Goal: Task Accomplishment & Management: Manage account settings

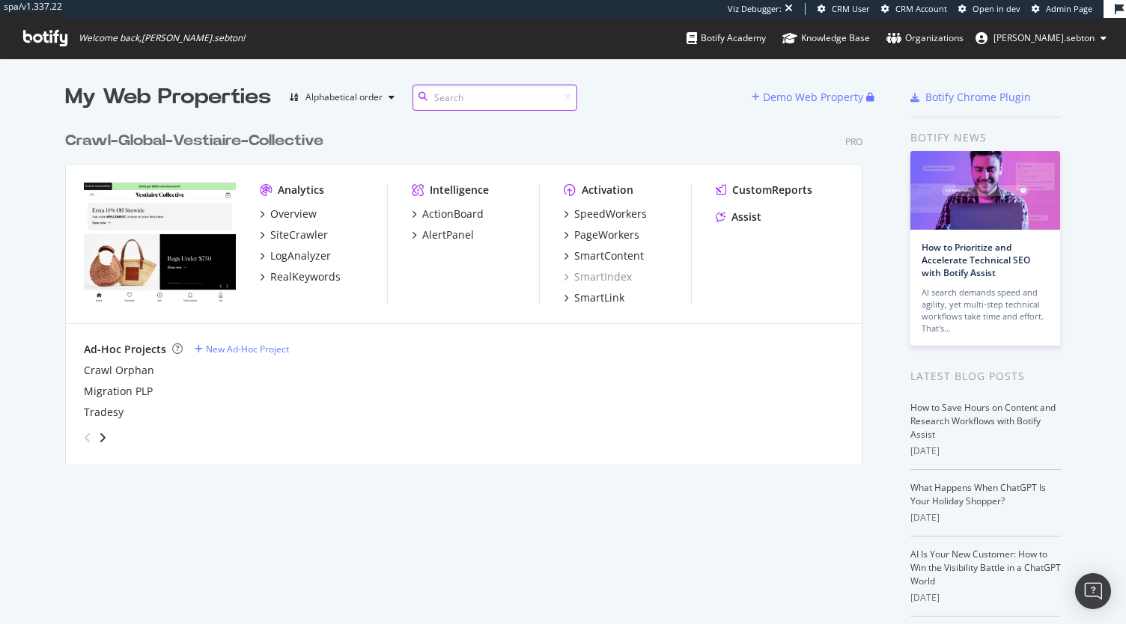
scroll to position [340, 797]
click at [292, 254] on div "LogAnalyzer" at bounding box center [300, 256] width 61 height 15
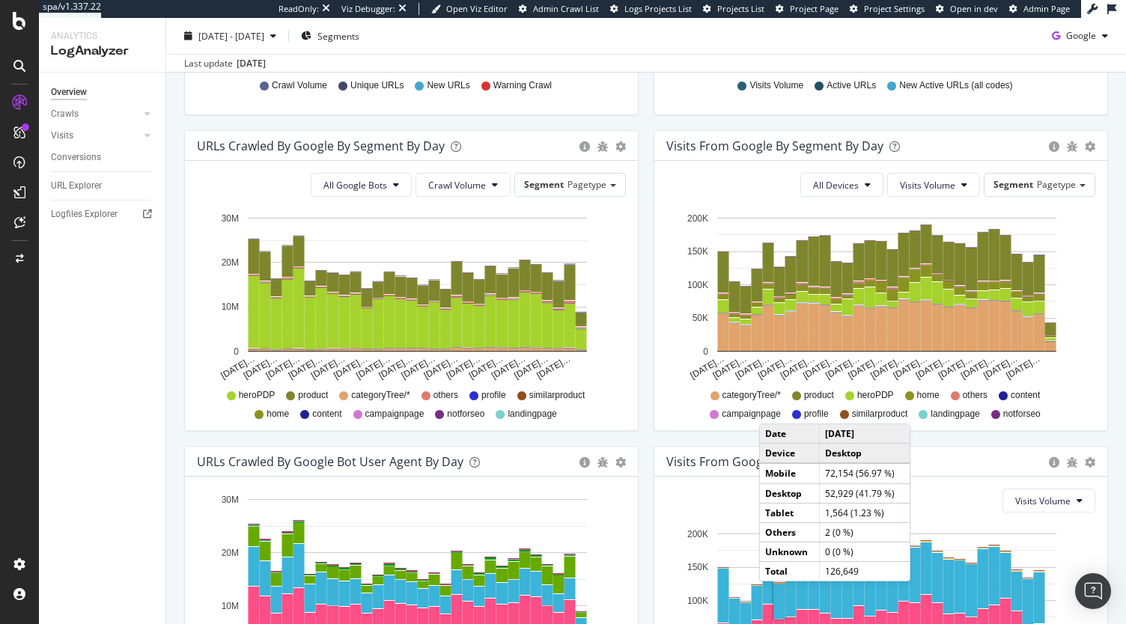
scroll to position [639, 0]
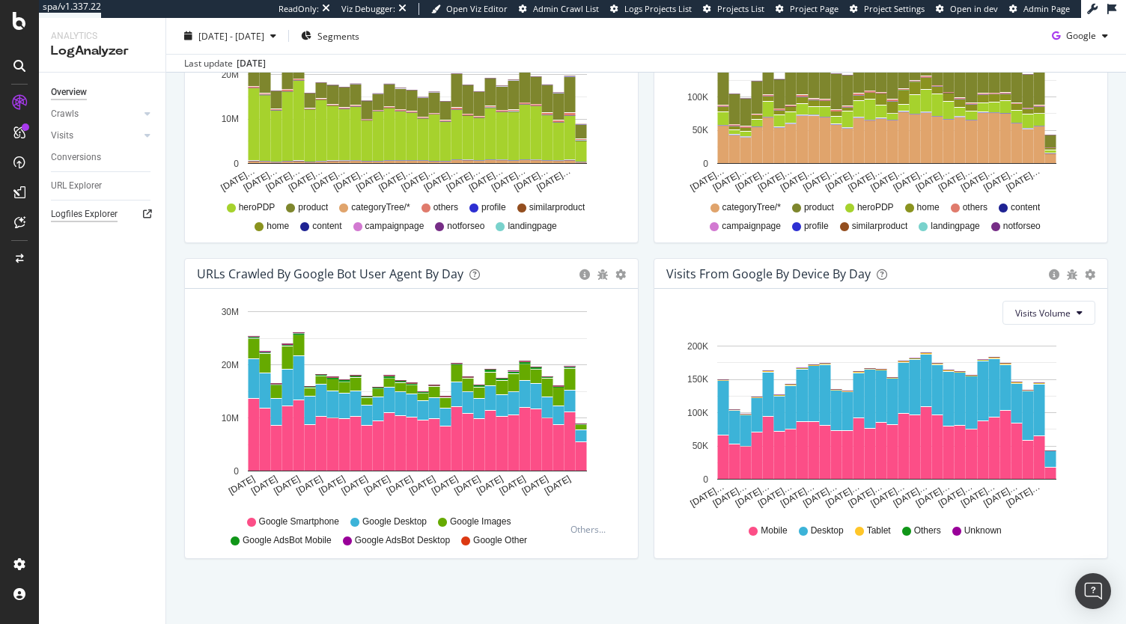
click at [71, 218] on div "Logfiles Explorer" at bounding box center [84, 215] width 67 height 16
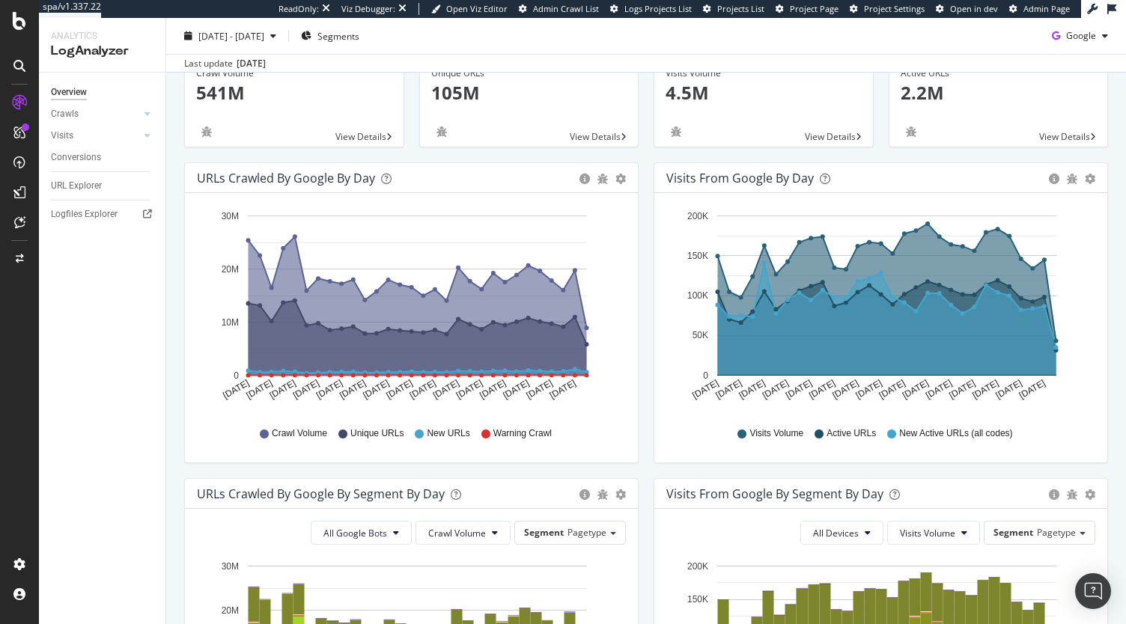
scroll to position [0, 0]
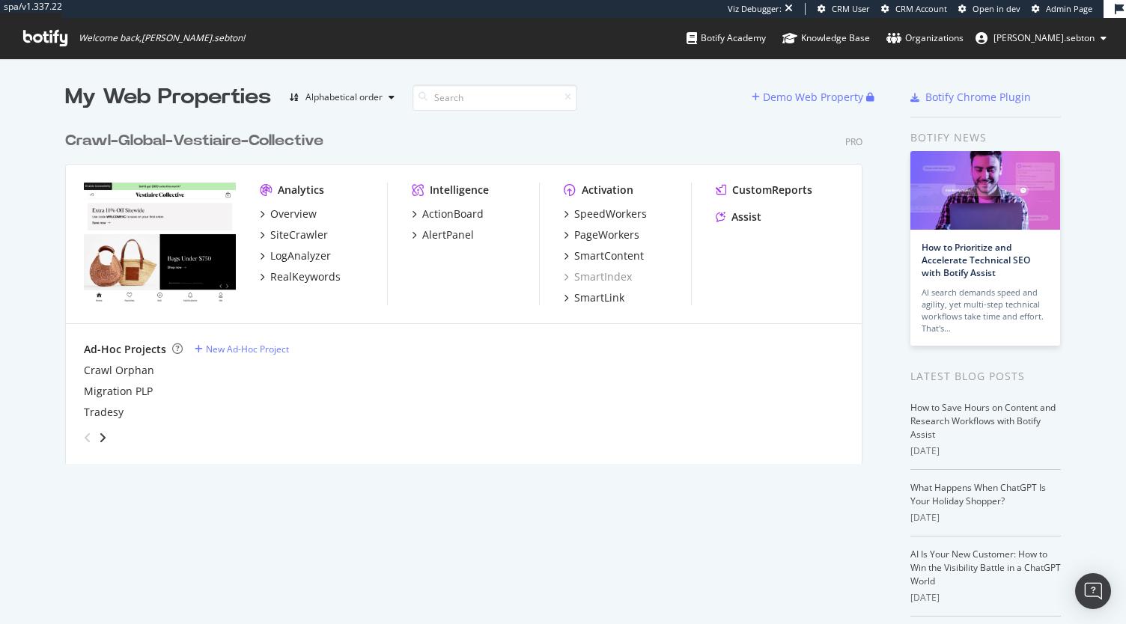
scroll to position [612, 1103]
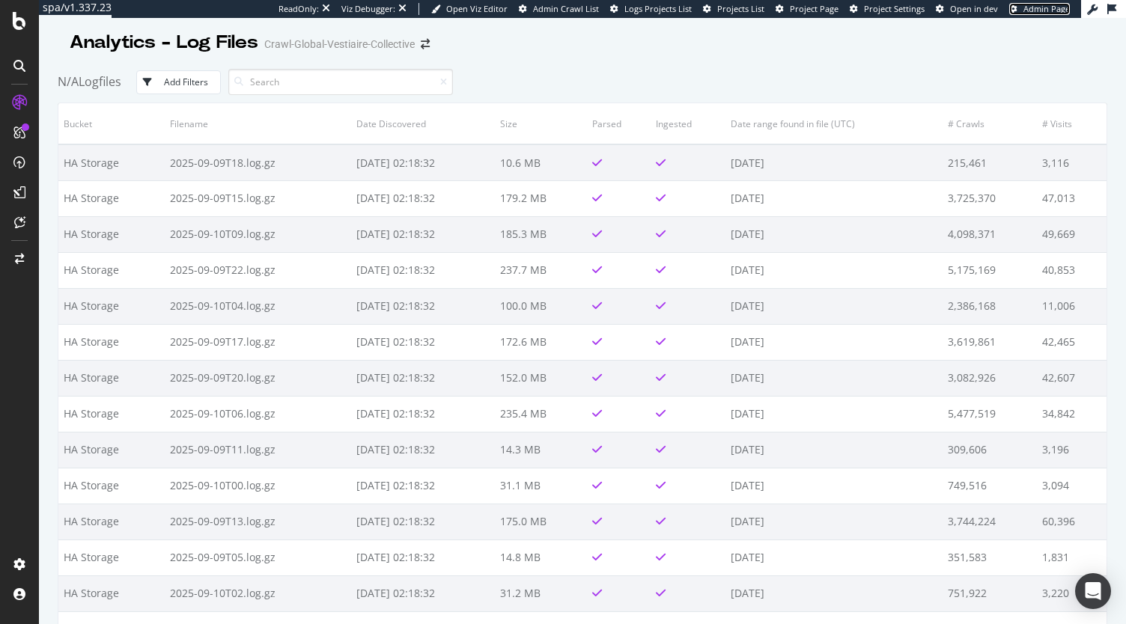
click at [1038, 12] on span "Admin Page" at bounding box center [1046, 8] width 46 height 11
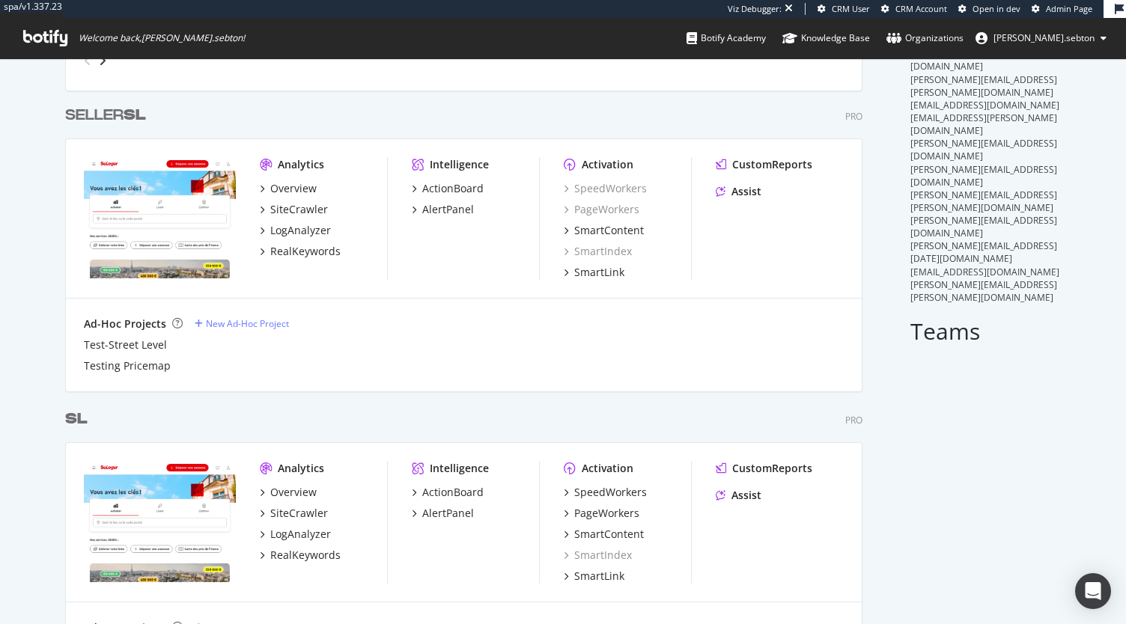
scroll to position [462, 0]
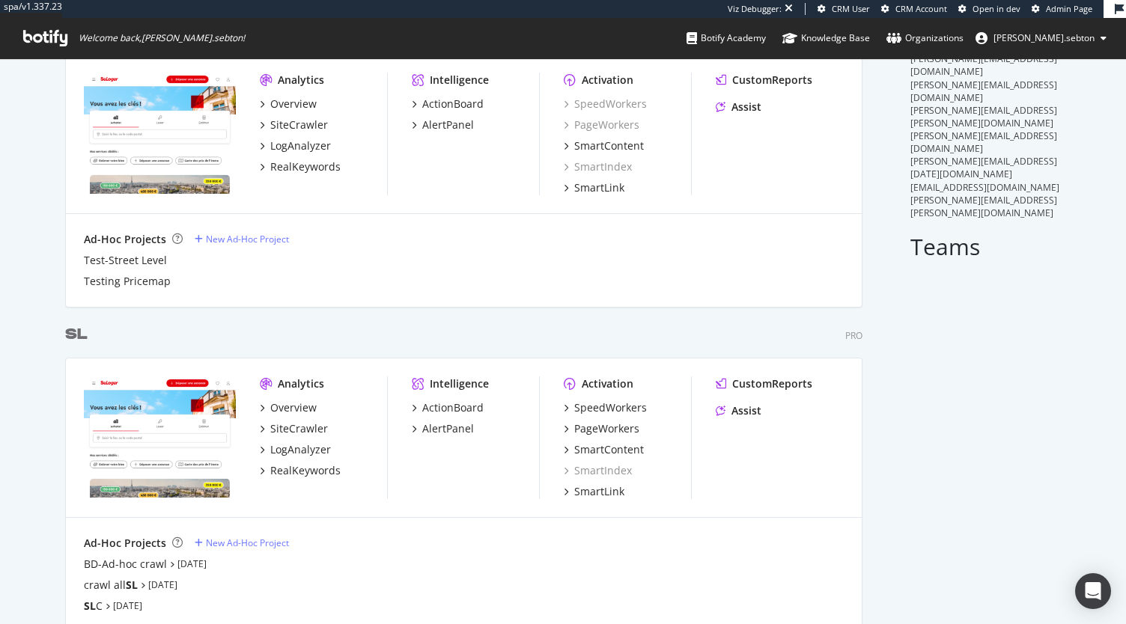
type input "sl"
click at [75, 329] on b "SL" at bounding box center [76, 334] width 22 height 15
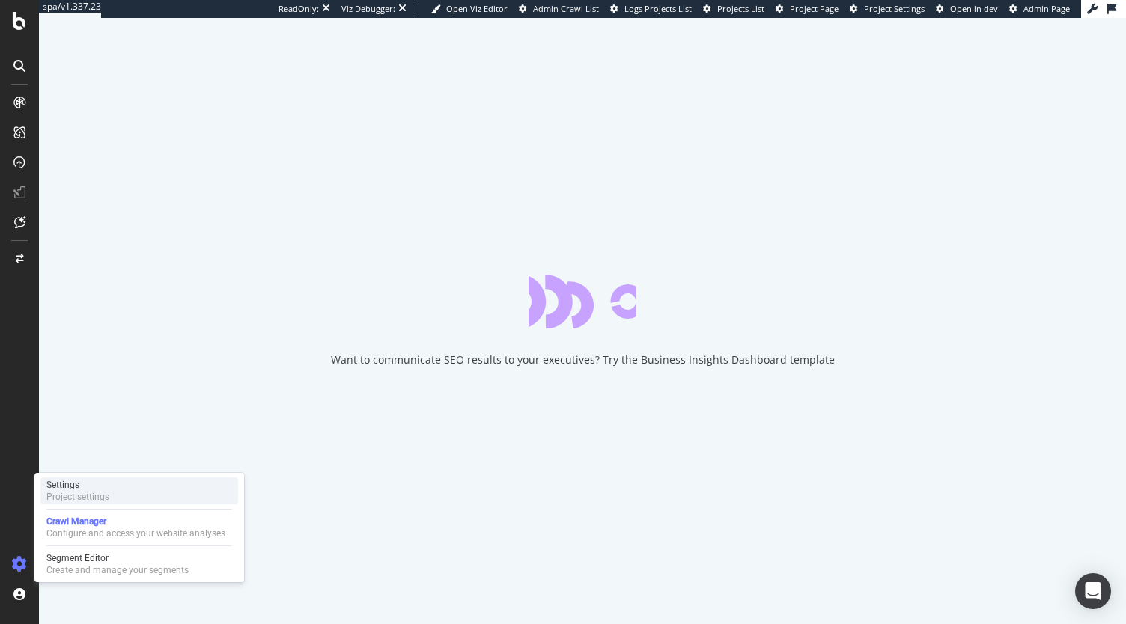
click at [90, 492] on div "Project settings" at bounding box center [77, 497] width 63 height 12
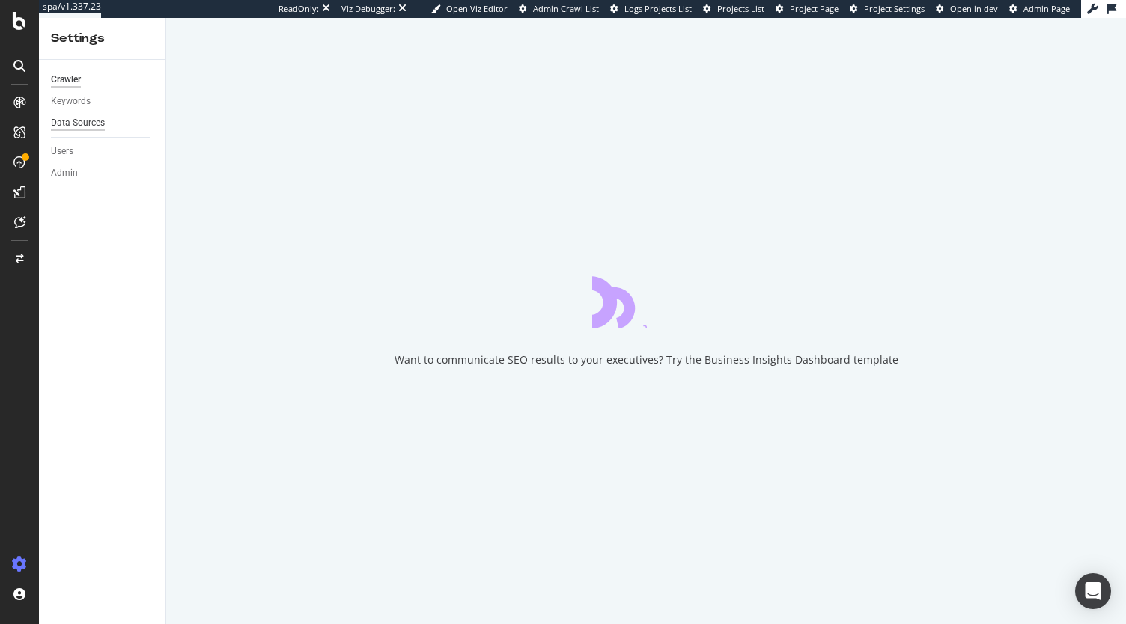
click at [90, 128] on div "Data Sources" at bounding box center [78, 123] width 54 height 16
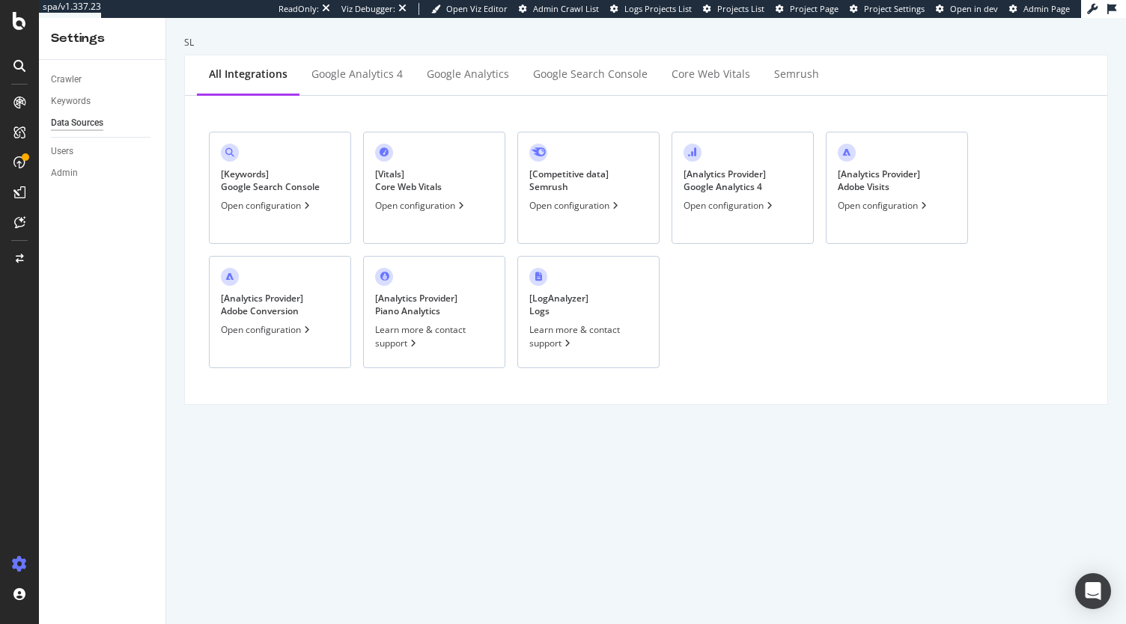
click at [735, 183] on div "[ Analytics Provider ] Google Analytics 4" at bounding box center [724, 180] width 82 height 25
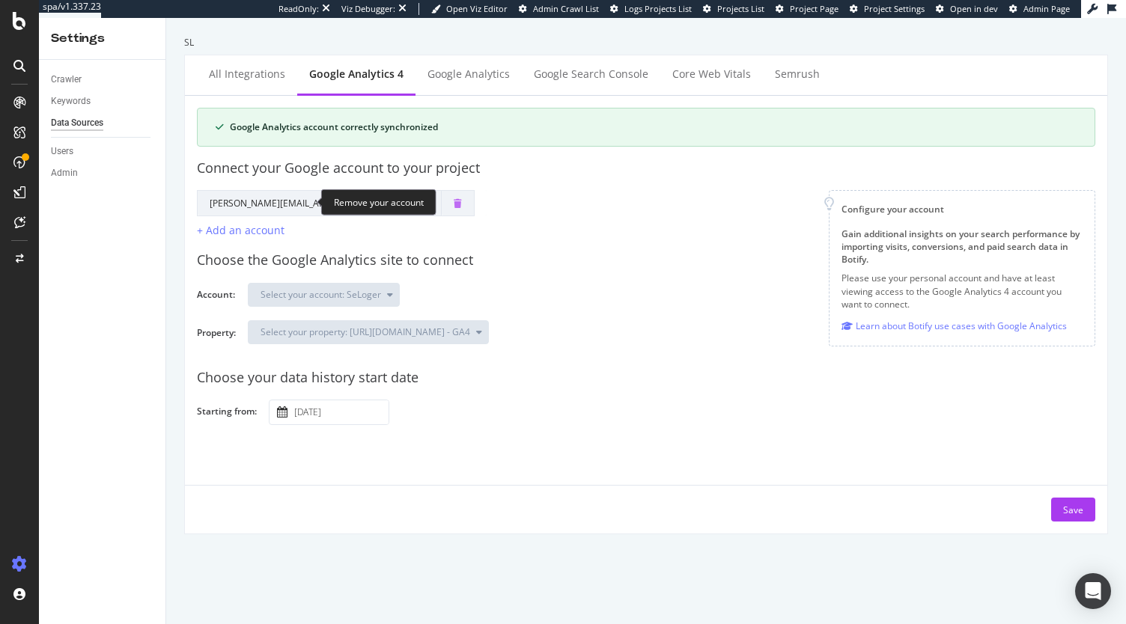
click at [454, 201] on icon "trash" at bounding box center [458, 203] width 8 height 9
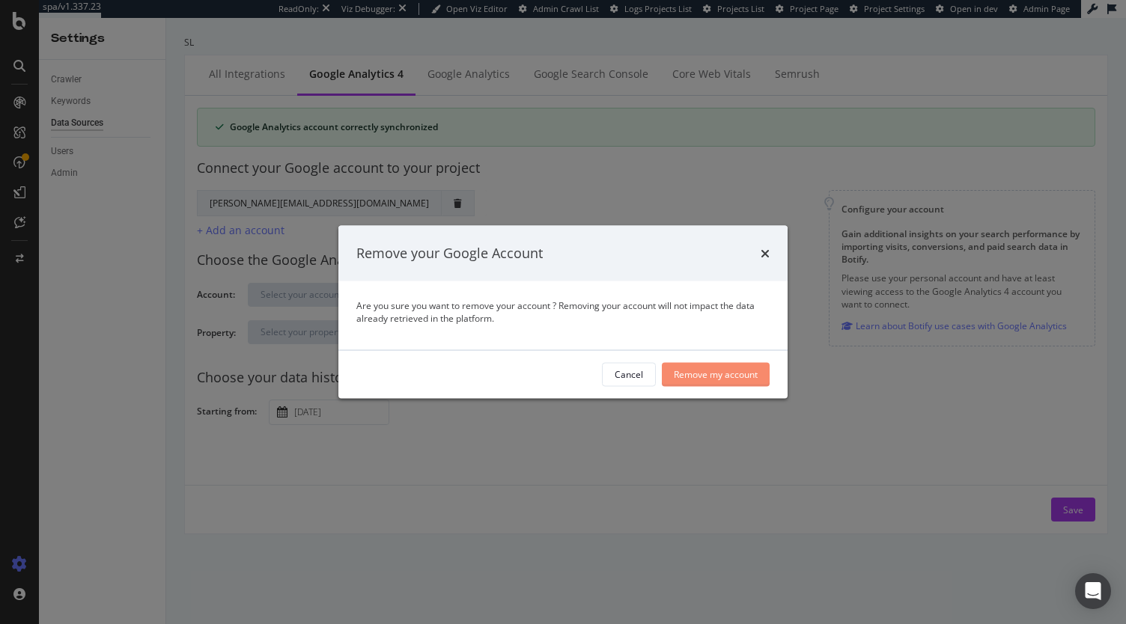
click at [719, 371] on div "Remove my account" at bounding box center [716, 374] width 84 height 13
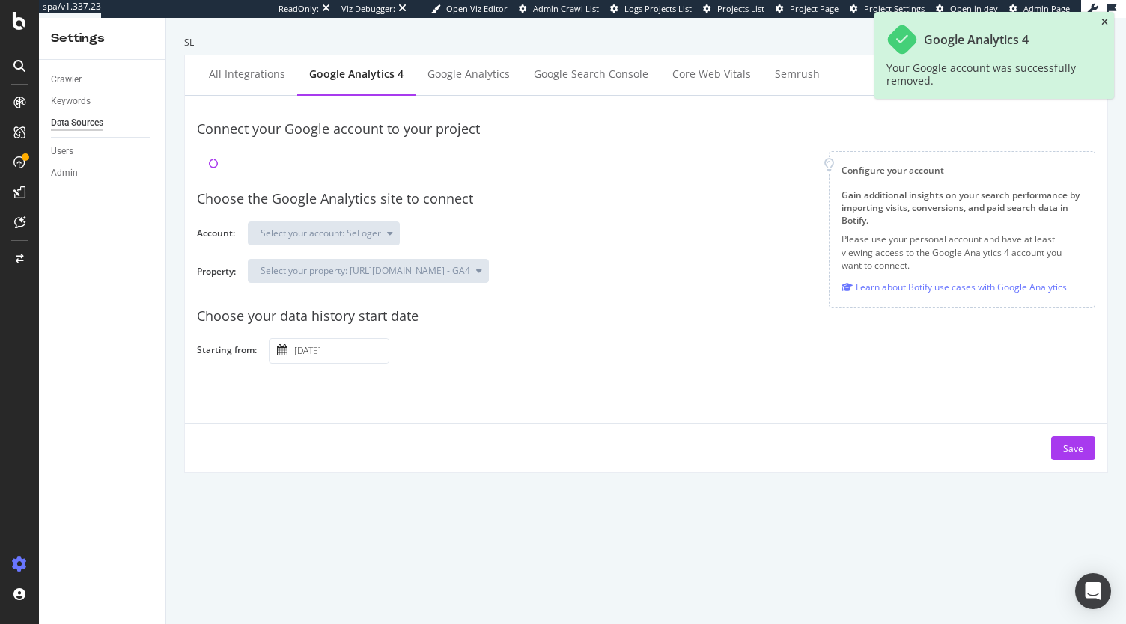
click at [1101, 24] on icon "close toast" at bounding box center [1104, 22] width 7 height 9
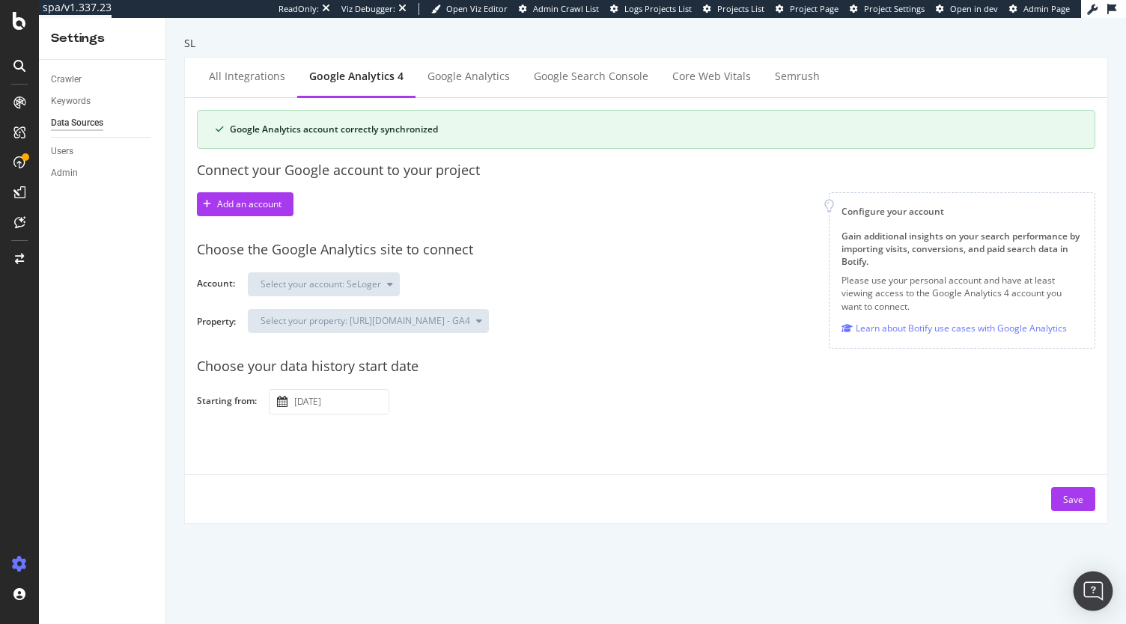
click at [1093, 595] on img "Open Intercom Messenger" at bounding box center [1092, 591] width 19 height 19
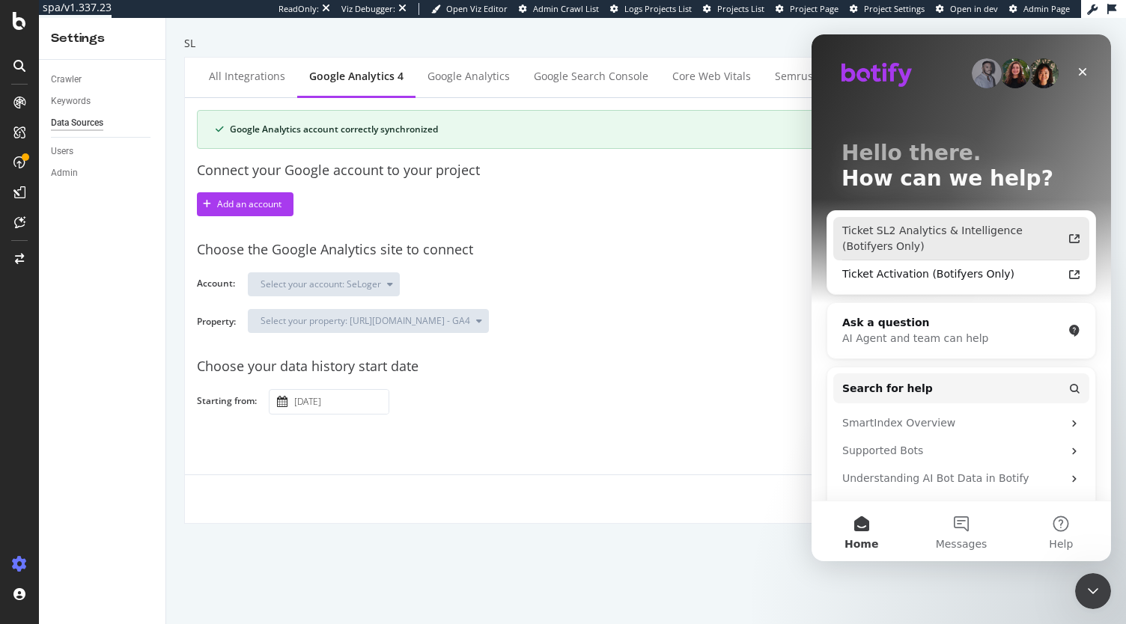
click at [1027, 235] on div "Ticket SL2 Analytics & Intelligence (Botifyers Only)" at bounding box center [952, 238] width 220 height 31
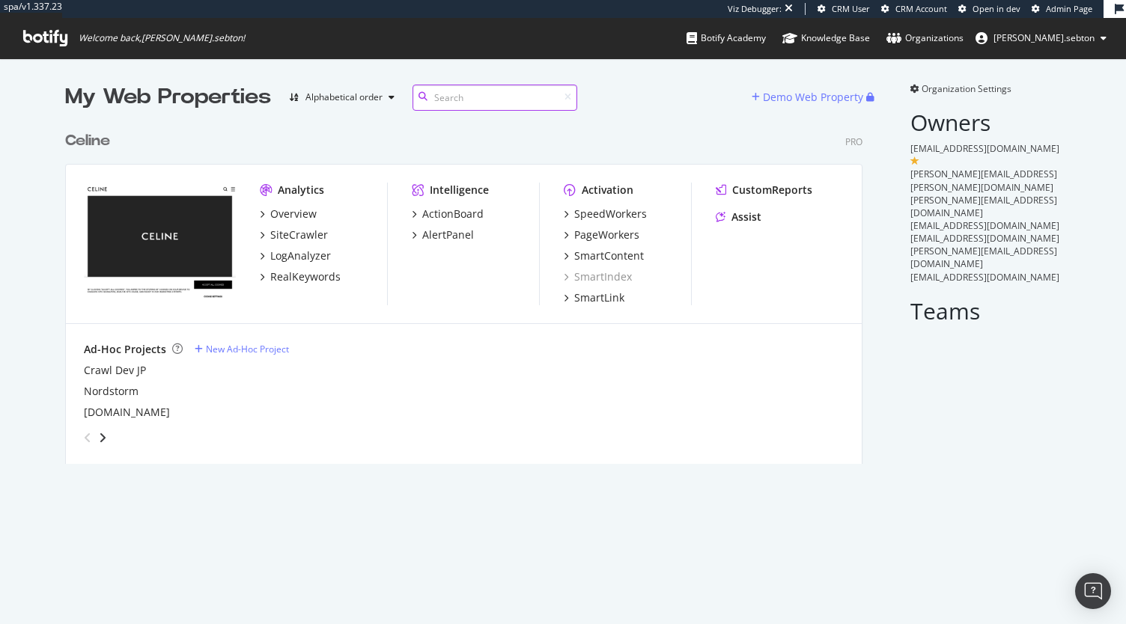
scroll to position [340, 797]
click at [620, 213] on div "SpeedWorkers" at bounding box center [610, 214] width 73 height 15
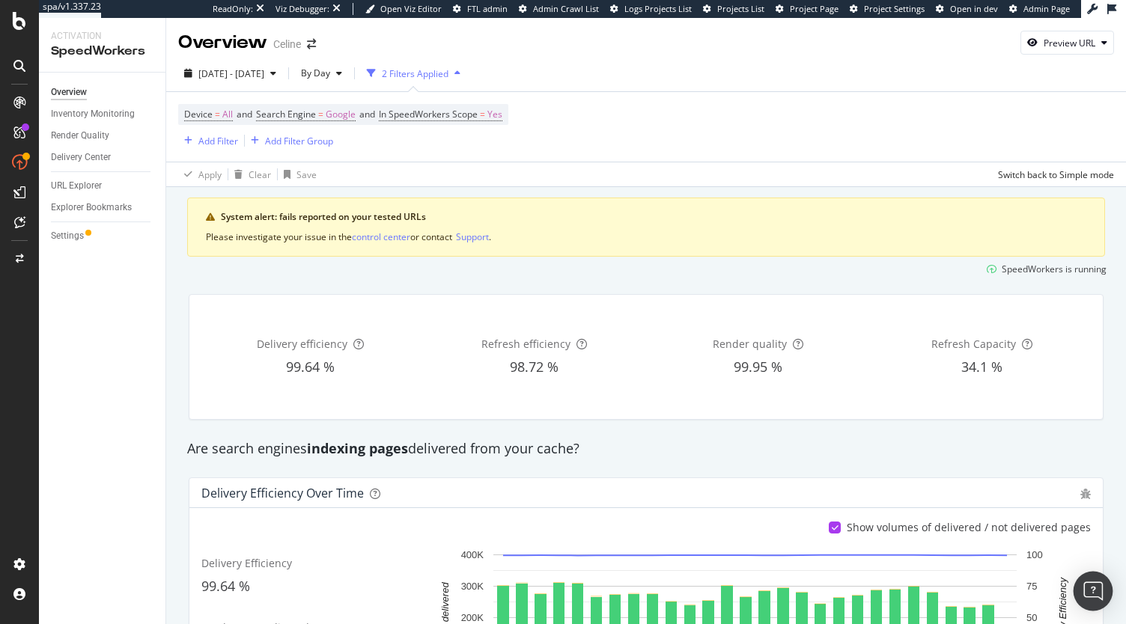
click at [1097, 594] on img "Open Intercom Messenger" at bounding box center [1092, 591] width 19 height 19
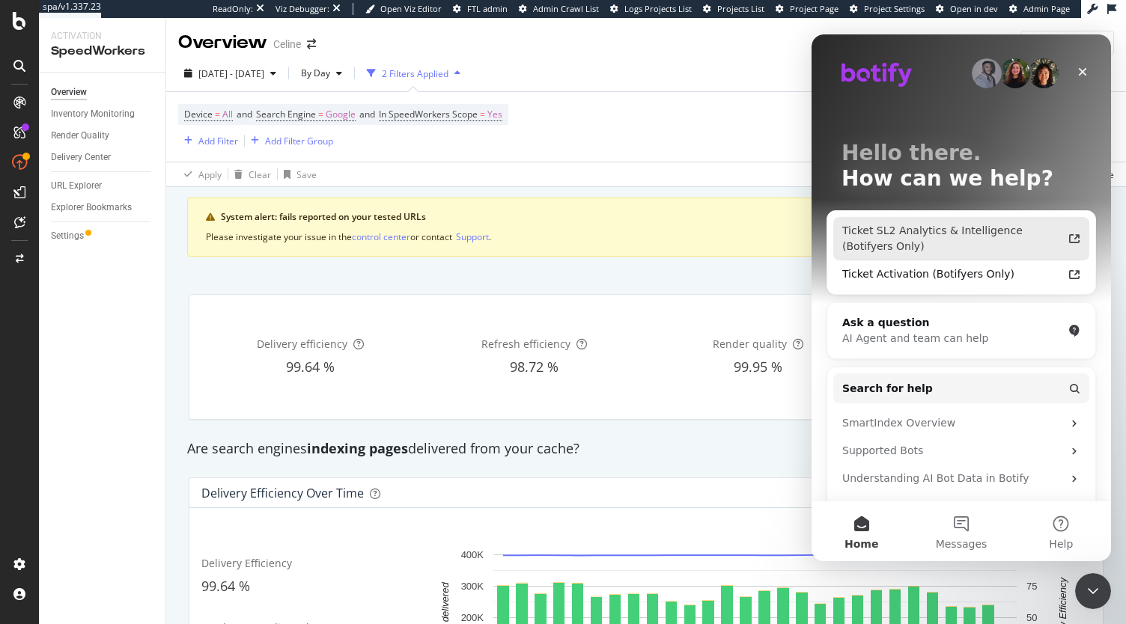
click at [929, 248] on div "Ticket SL2 Analytics & Intelligence (Botifyers Only)" at bounding box center [952, 238] width 220 height 31
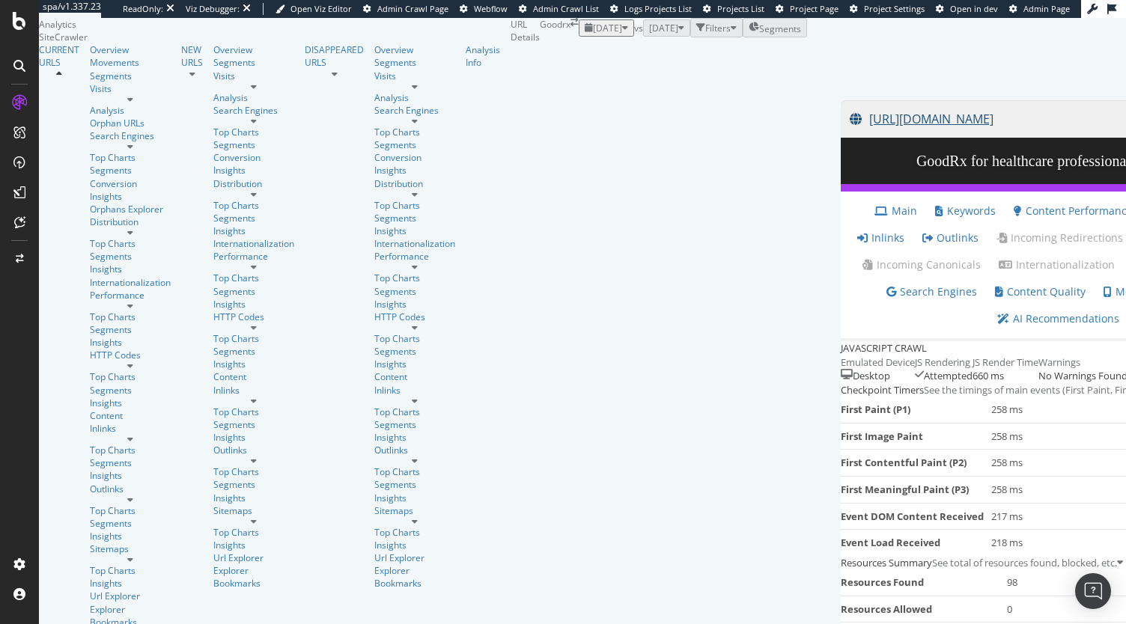
click at [850, 138] on link "[URL][DOMAIN_NAME]" at bounding box center [1009, 118] width 318 height 37
